Goal: Task Accomplishment & Management: Complete application form

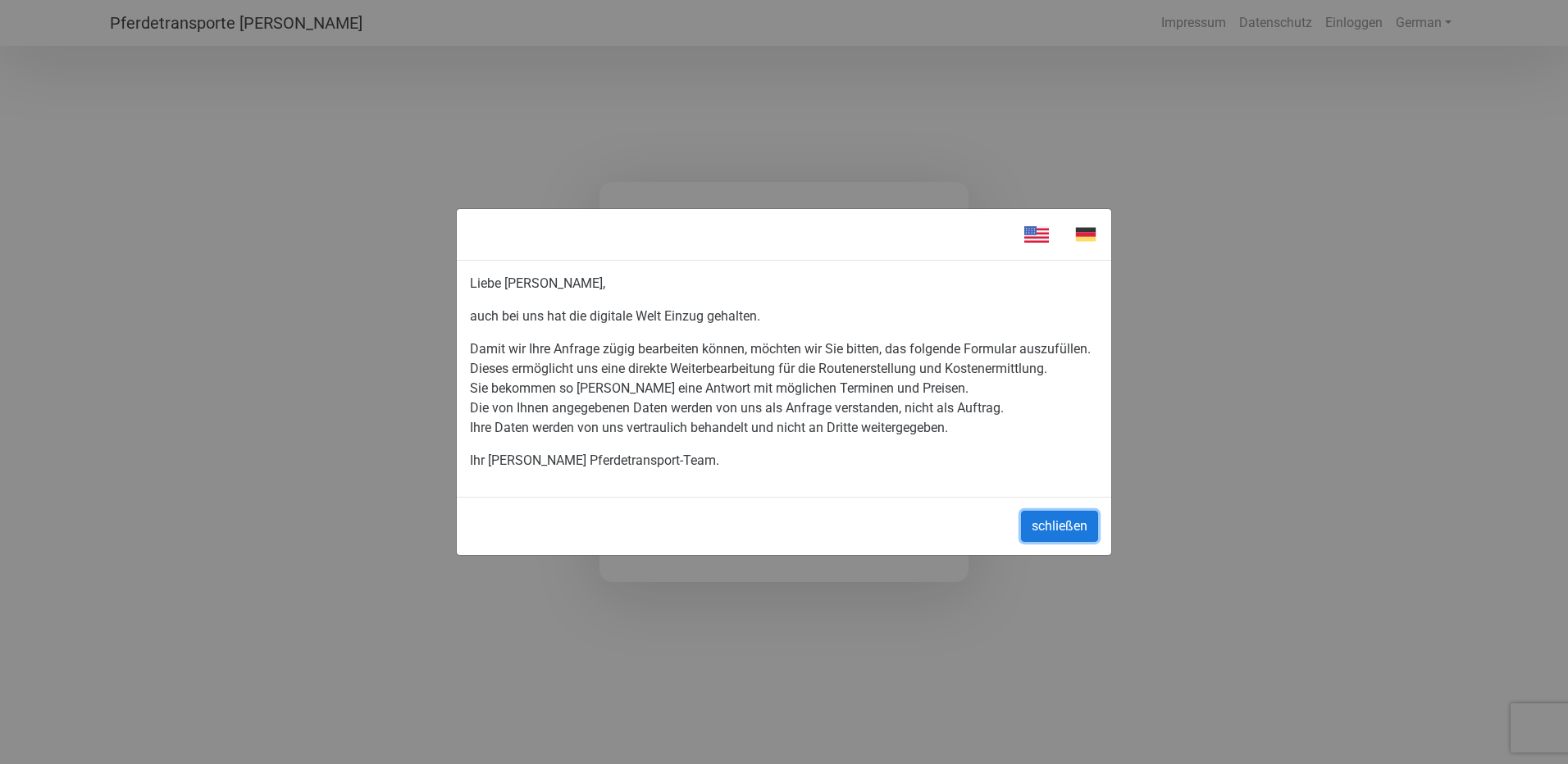
click at [1054, 523] on button "schließen" at bounding box center [1059, 526] width 77 height 31
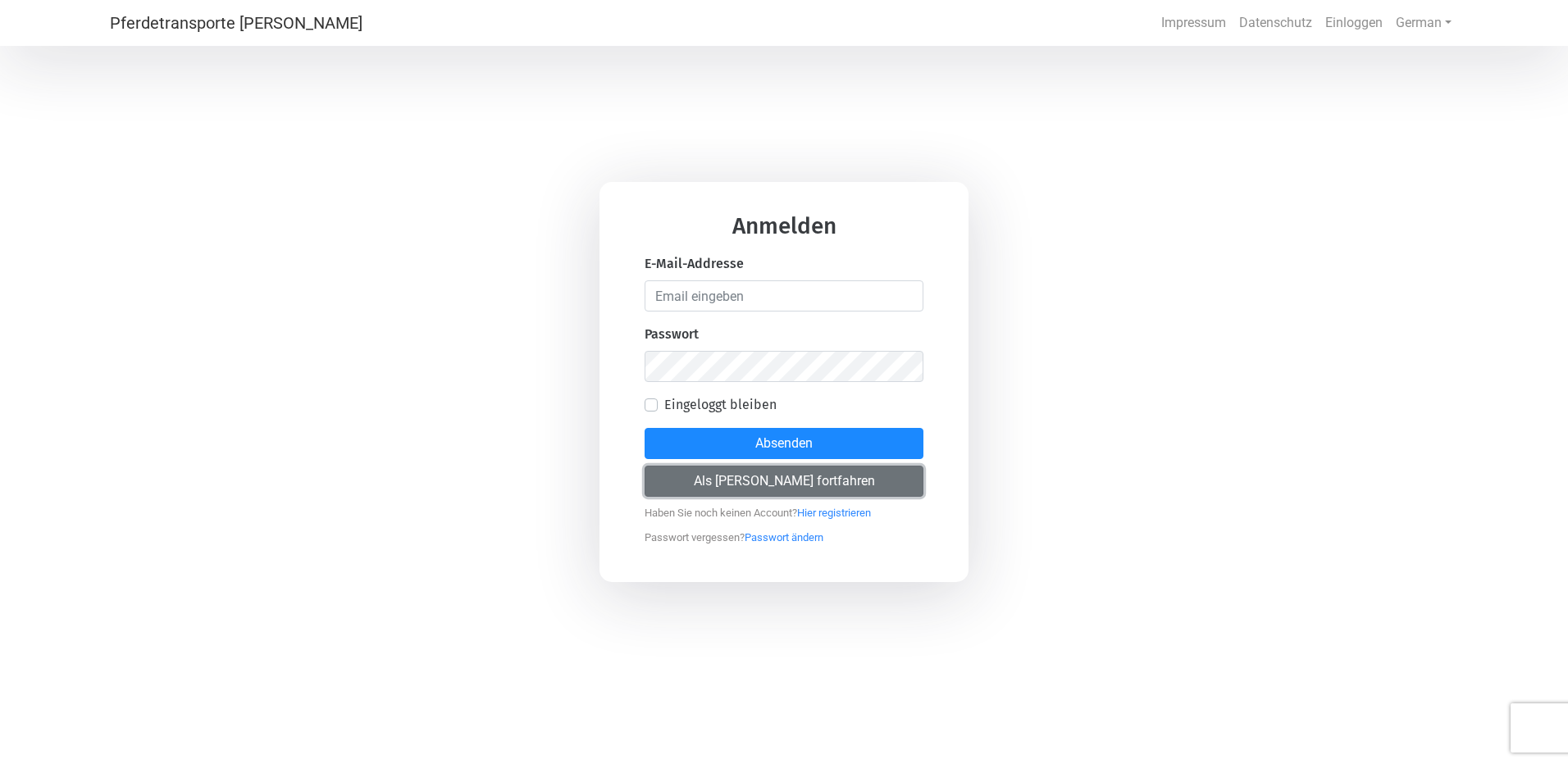
click at [825, 483] on button "Als [PERSON_NAME] fortfahren" at bounding box center [784, 481] width 279 height 31
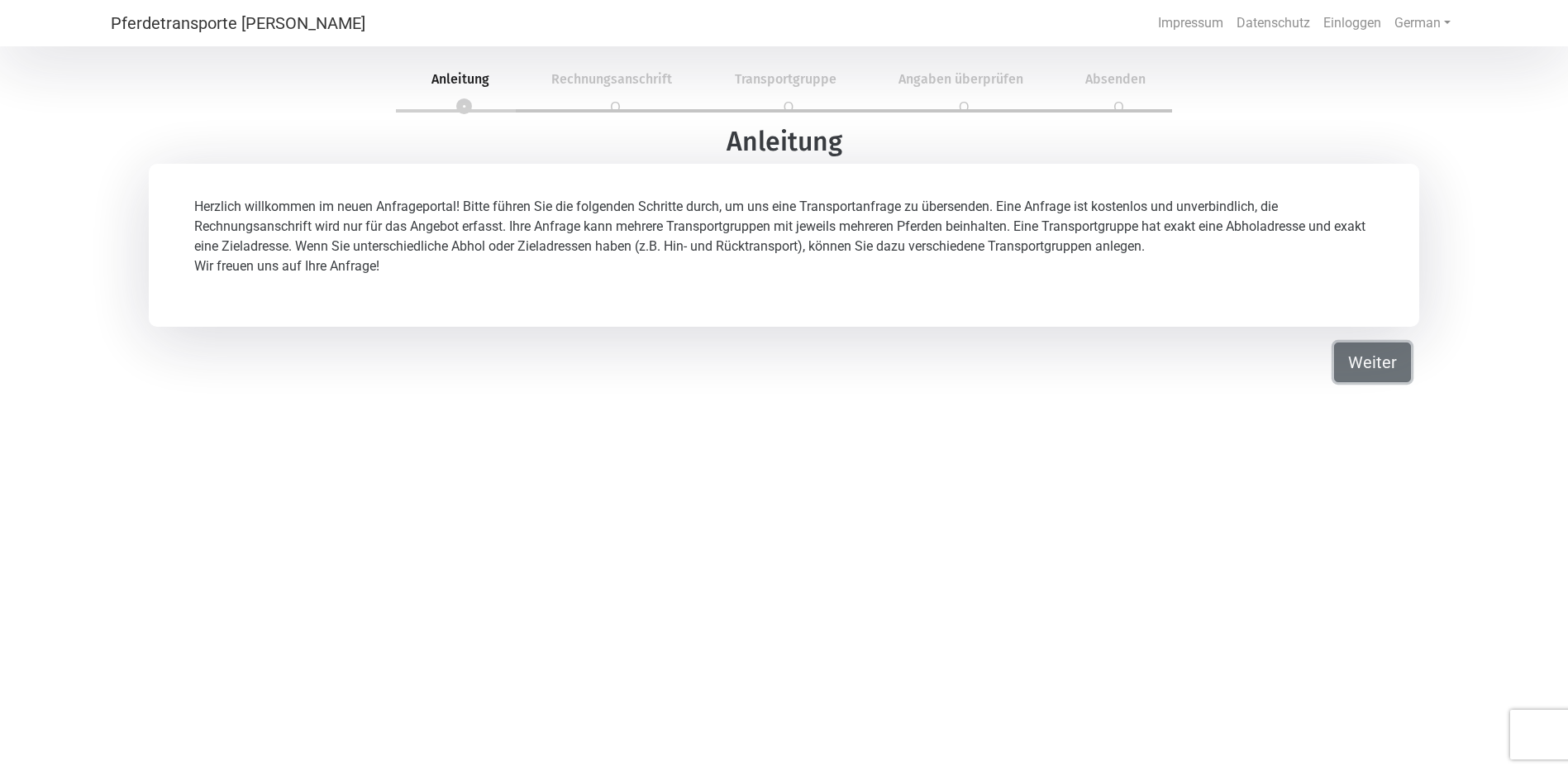
click at [1351, 358] on button "Weiter" at bounding box center [1372, 361] width 77 height 40
select select "DE"
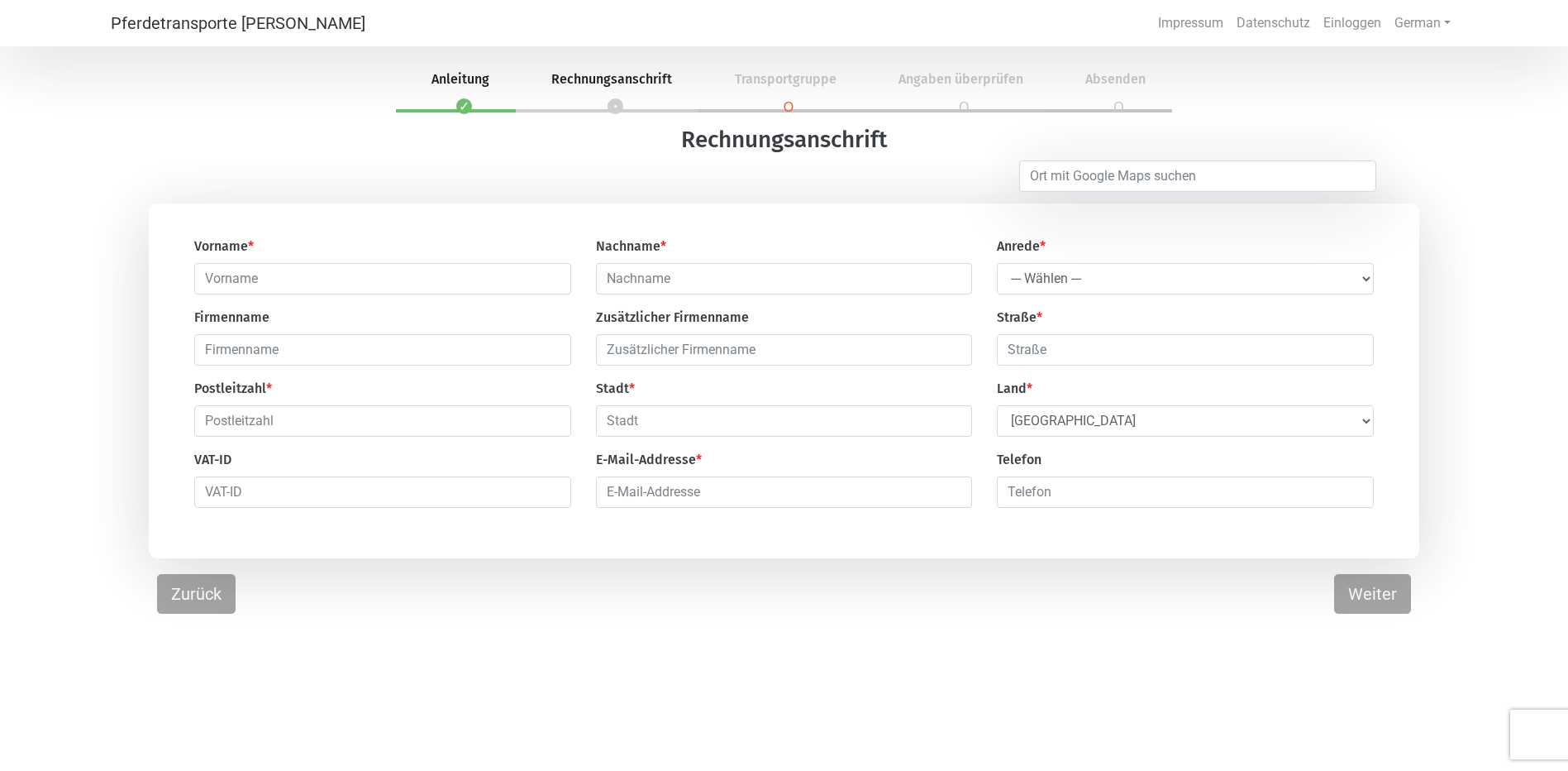
click at [779, 72] on span "Transportgruppe" at bounding box center [786, 78] width 141 height 16
click at [1354, 606] on button "Weiter" at bounding box center [1372, 593] width 77 height 40
